Goal: Transaction & Acquisition: Subscribe to service/newsletter

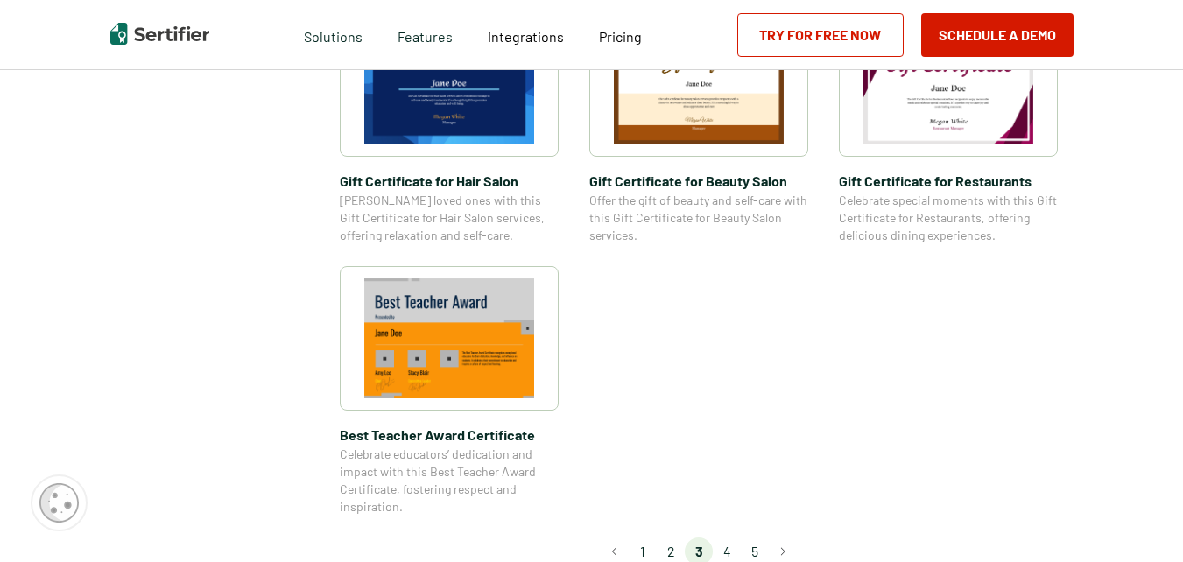
scroll to position [1401, 0]
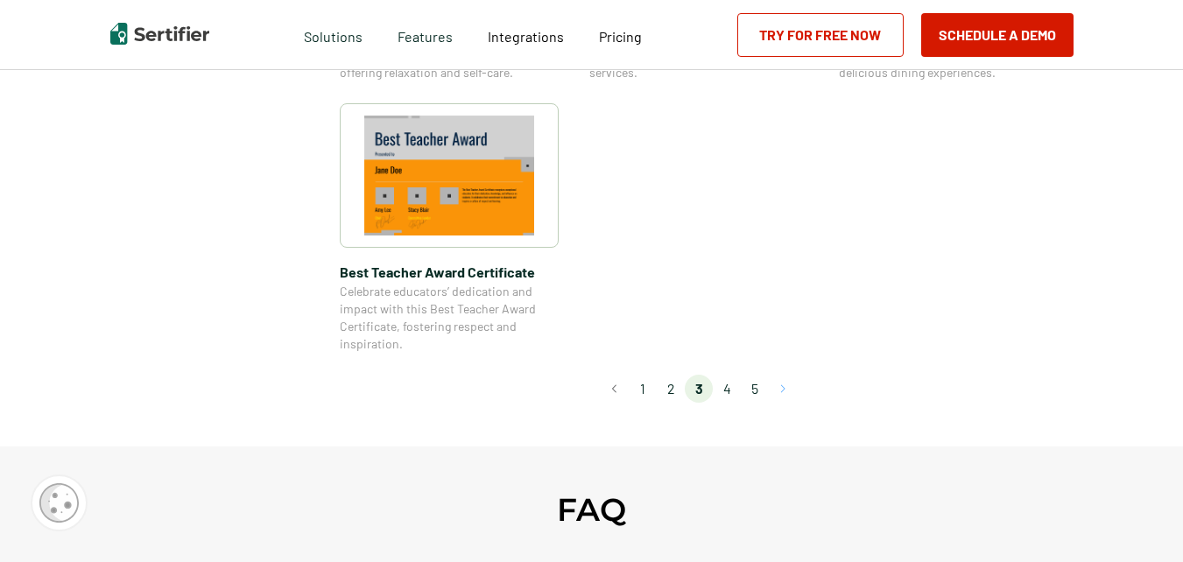
click at [788, 392] on button "Go to next page" at bounding box center [783, 389] width 28 height 28
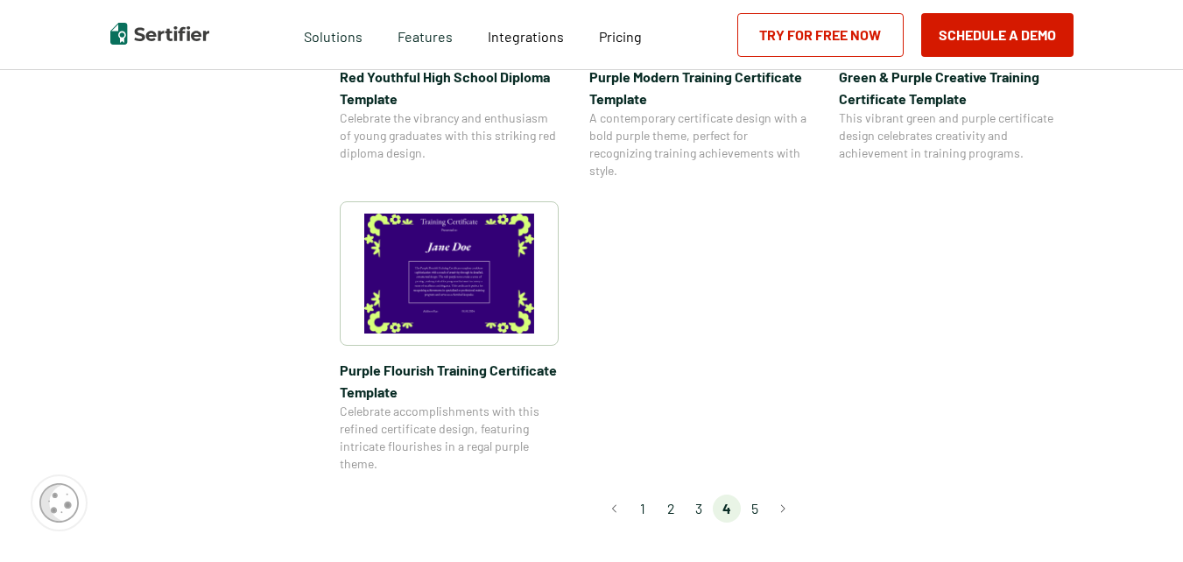
scroll to position [1489, 0]
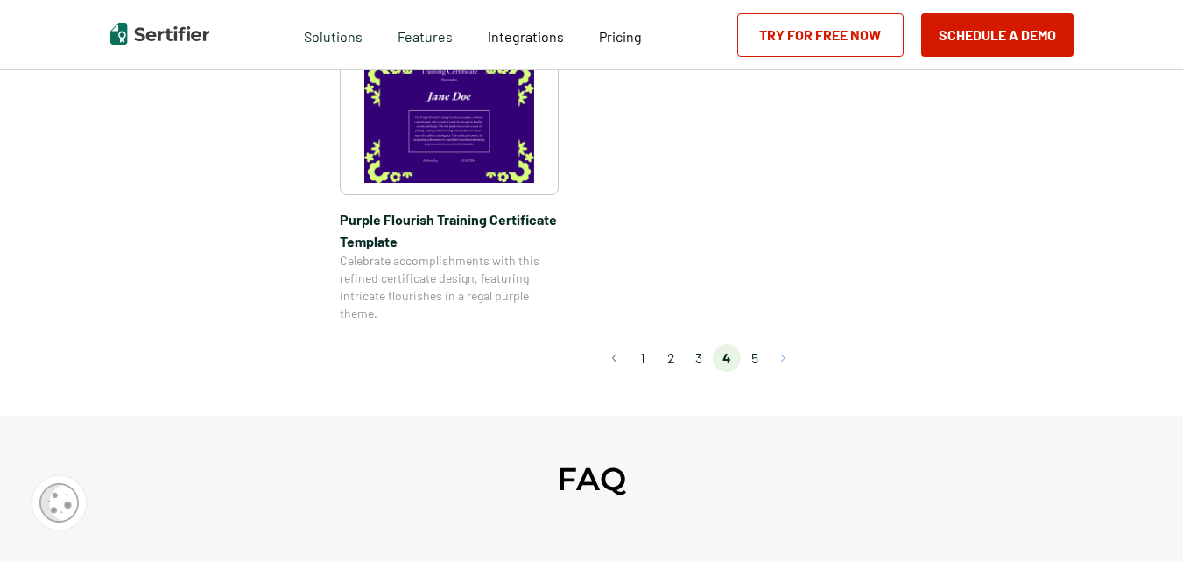
click at [787, 358] on button "Go to next page" at bounding box center [783, 358] width 28 height 28
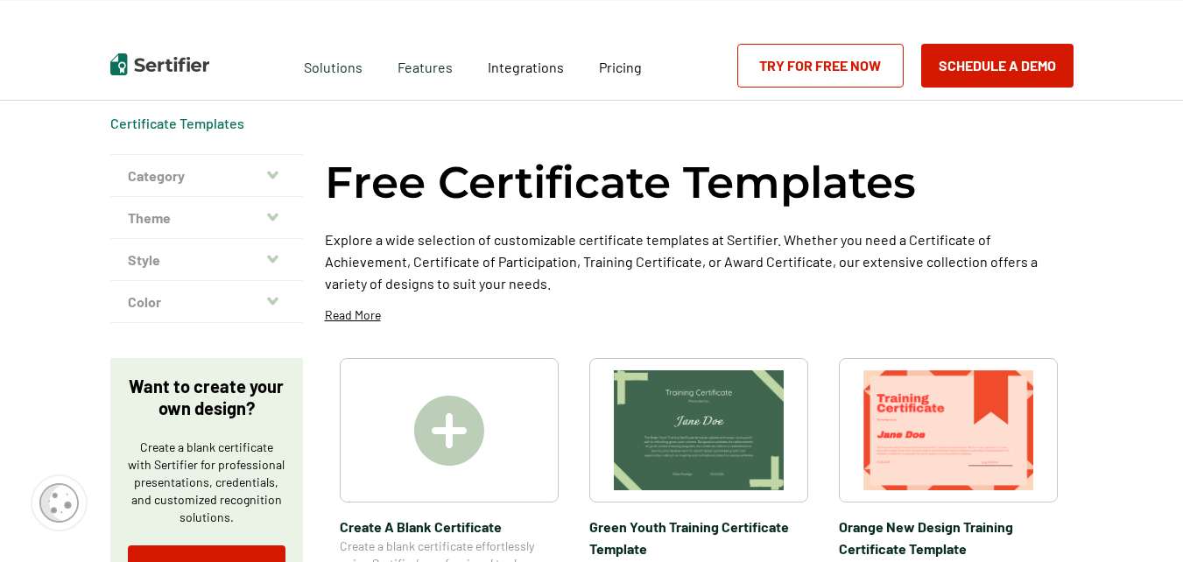
scroll to position [0, 0]
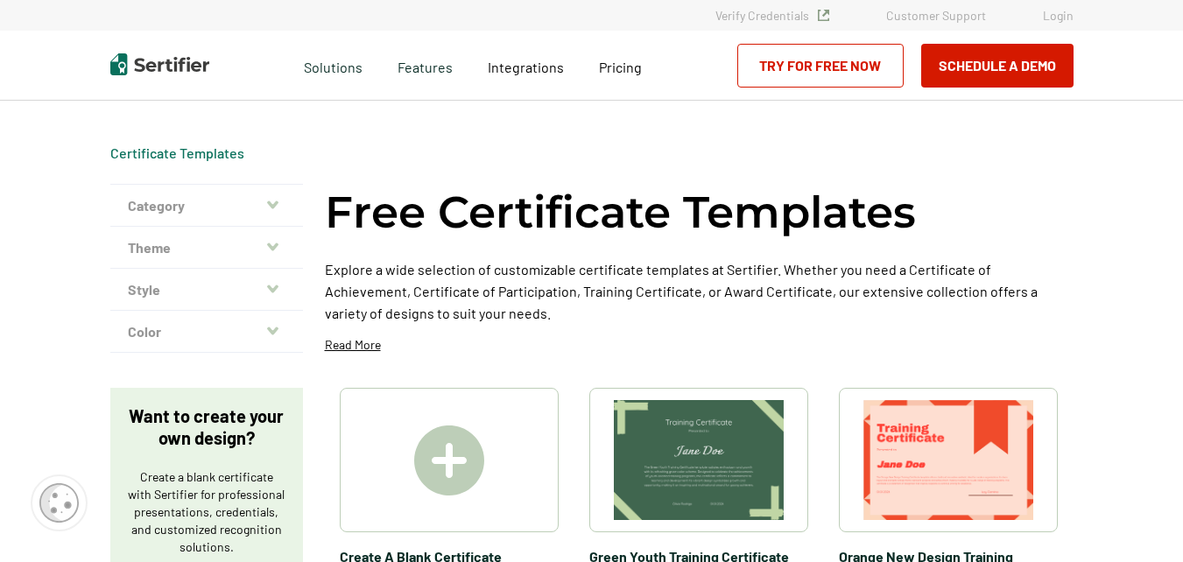
click at [284, 242] on button "Theme" at bounding box center [206, 248] width 193 height 42
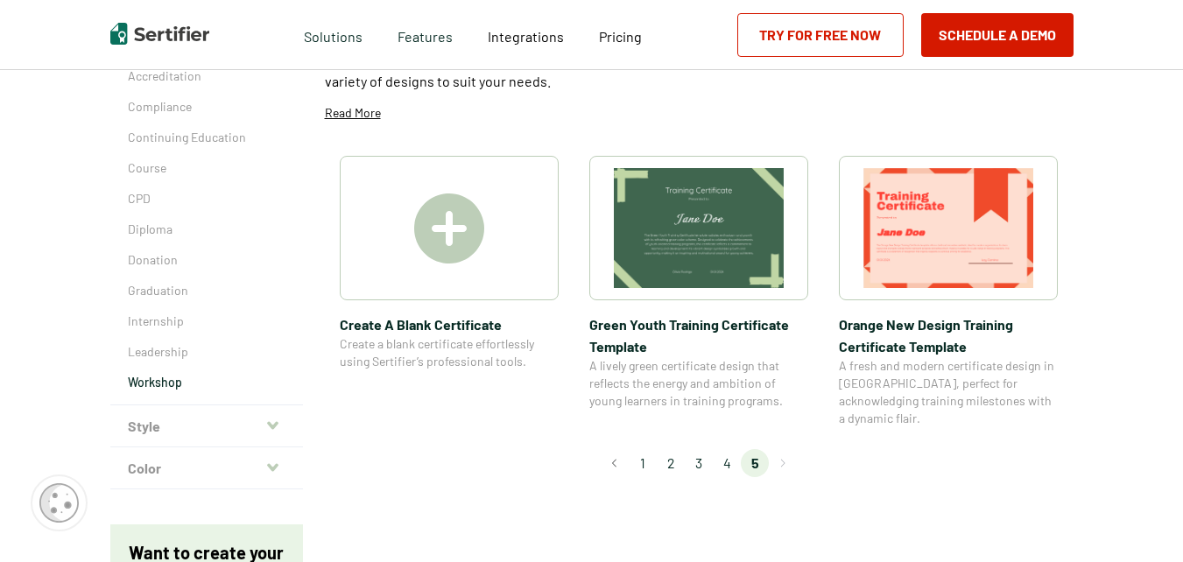
scroll to position [263, 0]
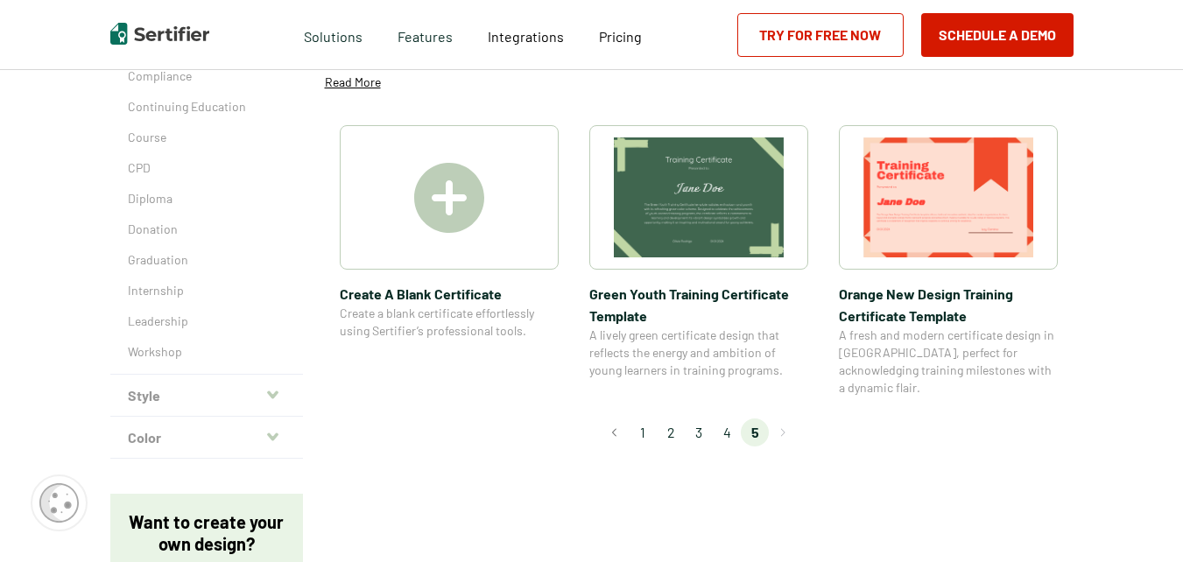
click at [278, 396] on icon "button" at bounding box center [272, 395] width 11 height 14
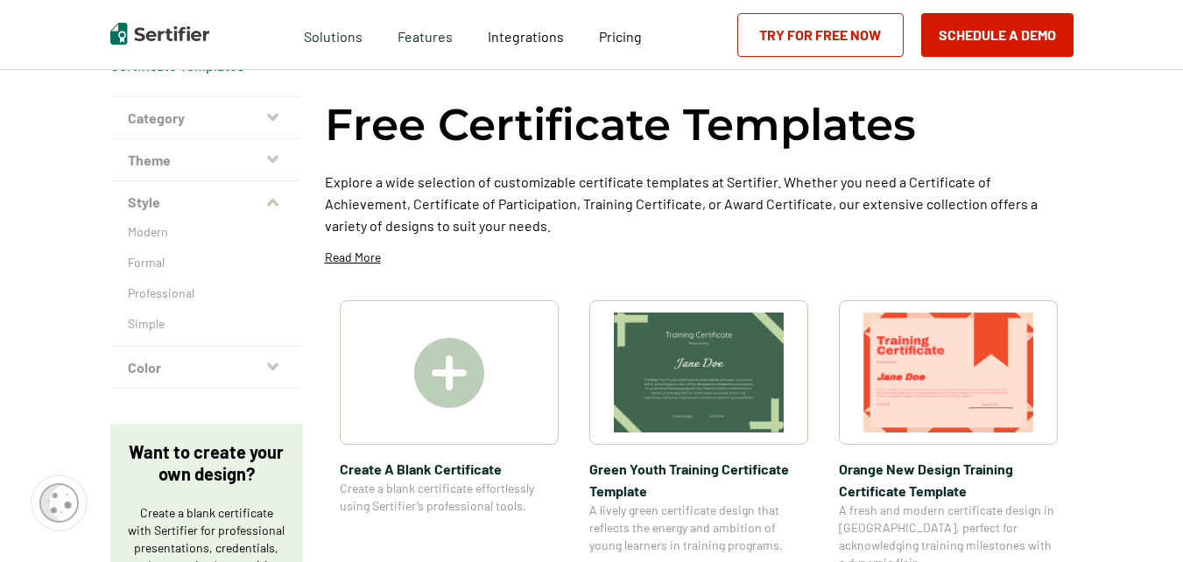
scroll to position [0, 0]
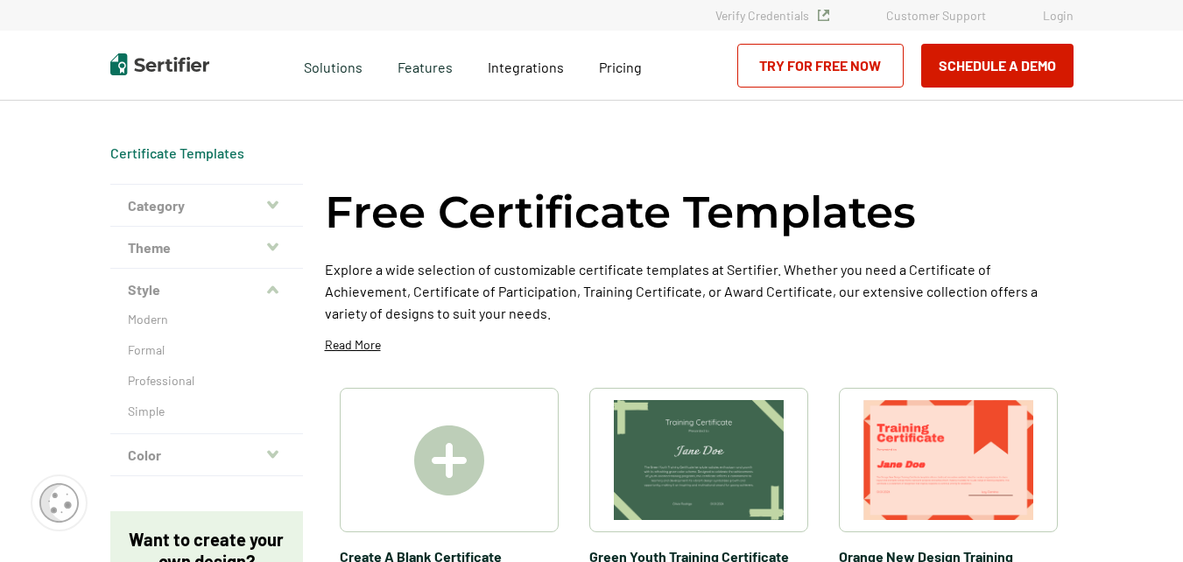
click at [271, 198] on icon "button" at bounding box center [272, 205] width 11 height 14
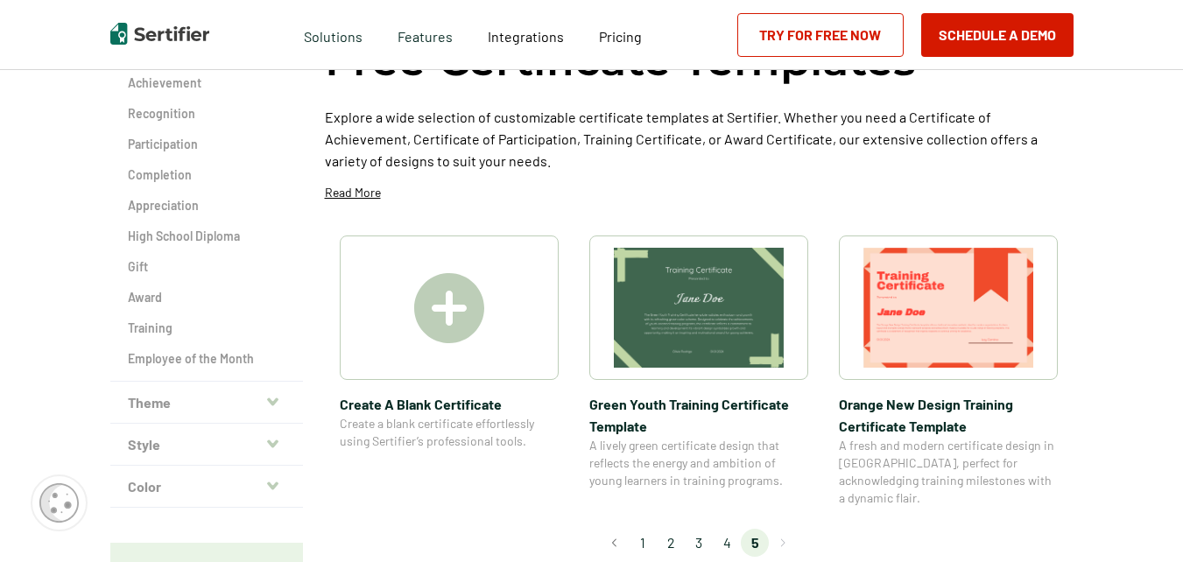
scroll to position [175, 0]
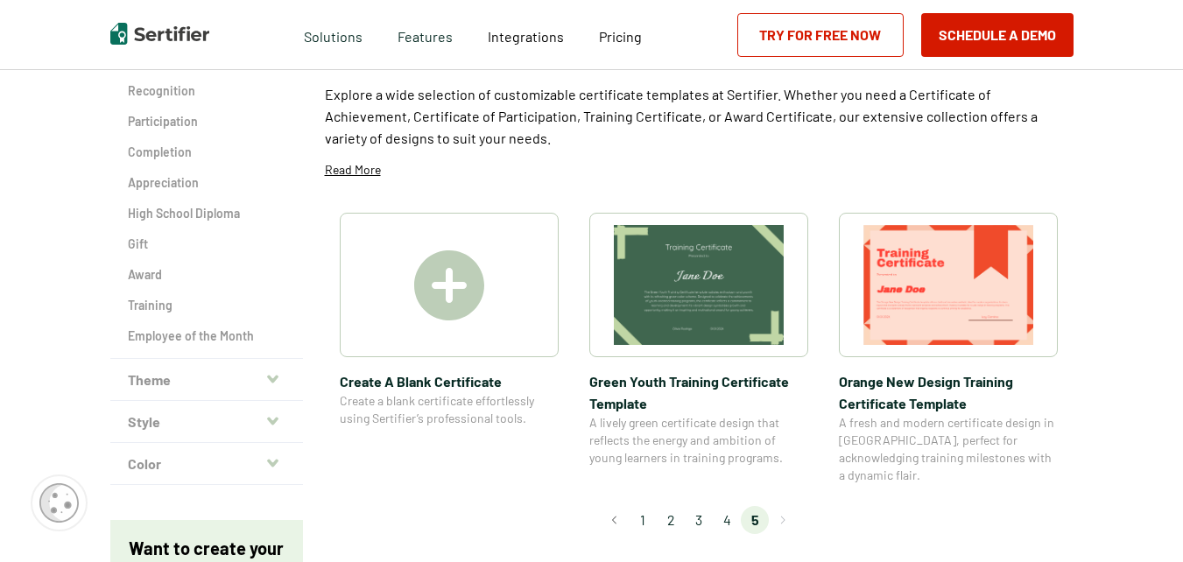
click at [448, 289] on img at bounding box center [449, 285] width 70 height 70
click at [800, 31] on link "Try for Free Now" at bounding box center [820, 35] width 166 height 44
